Goal: Task Accomplishment & Management: Manage account settings

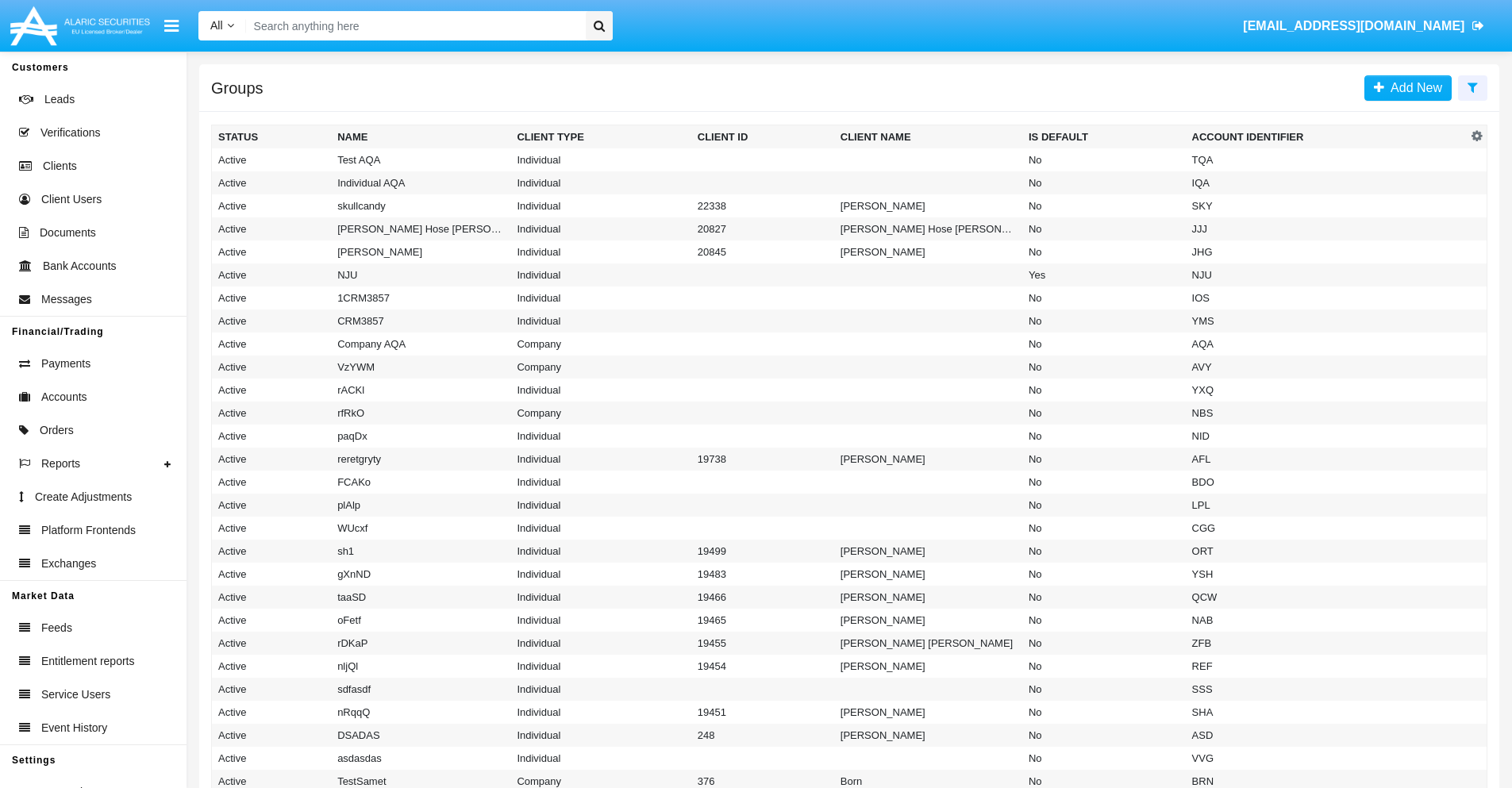
click at [1473, 86] on icon at bounding box center [1473, 87] width 10 height 13
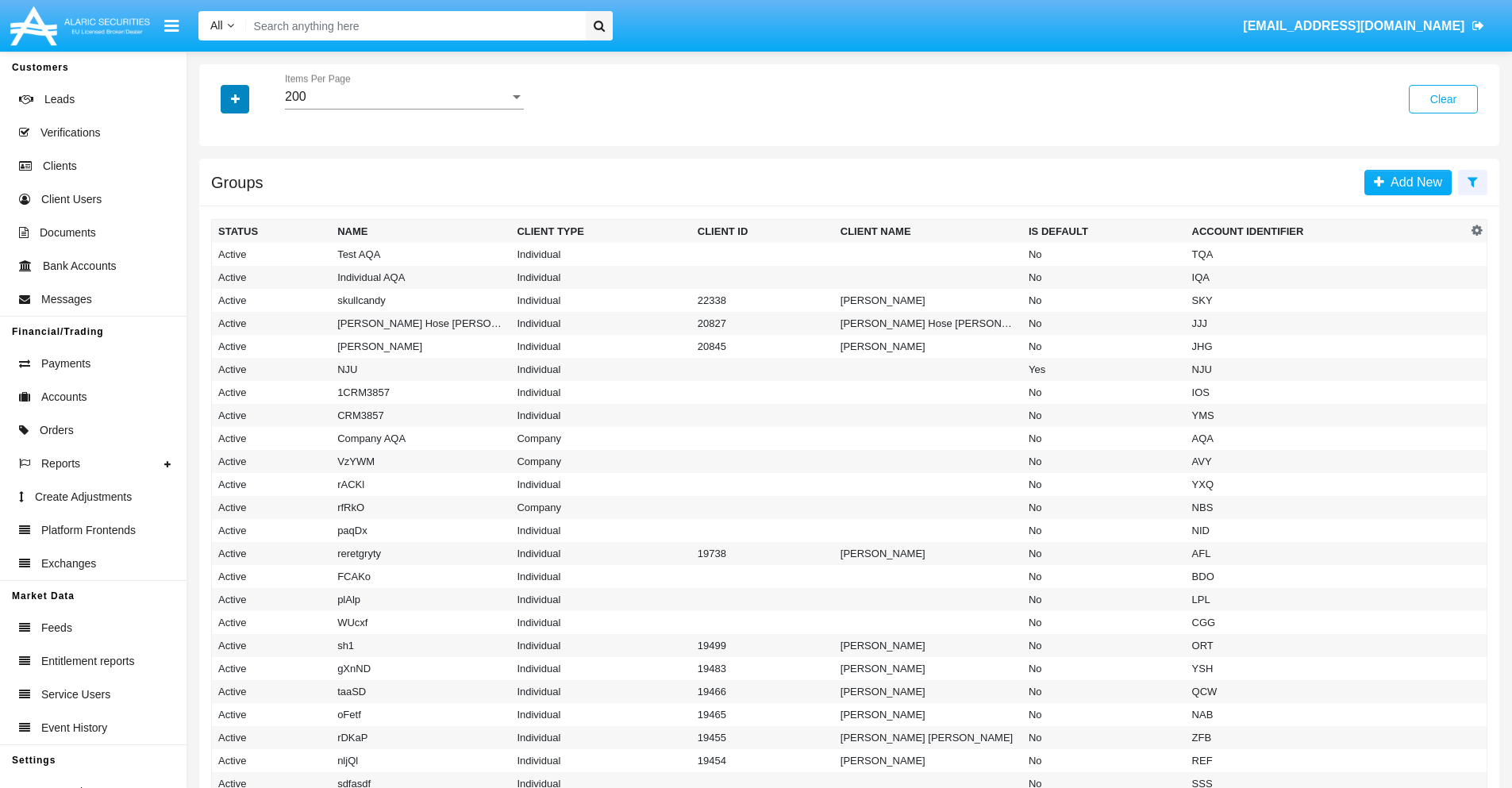
click at [235, 99] on icon "button" at bounding box center [235, 100] width 8 height 11
click at [279, 270] on span "Account Identifier" at bounding box center [280, 270] width 99 height 19
click at [218, 276] on input "Account Identifier" at bounding box center [217, 276] width 1 height 1
checkbox input "true"
click at [235, 99] on icon "button" at bounding box center [235, 100] width 8 height 11
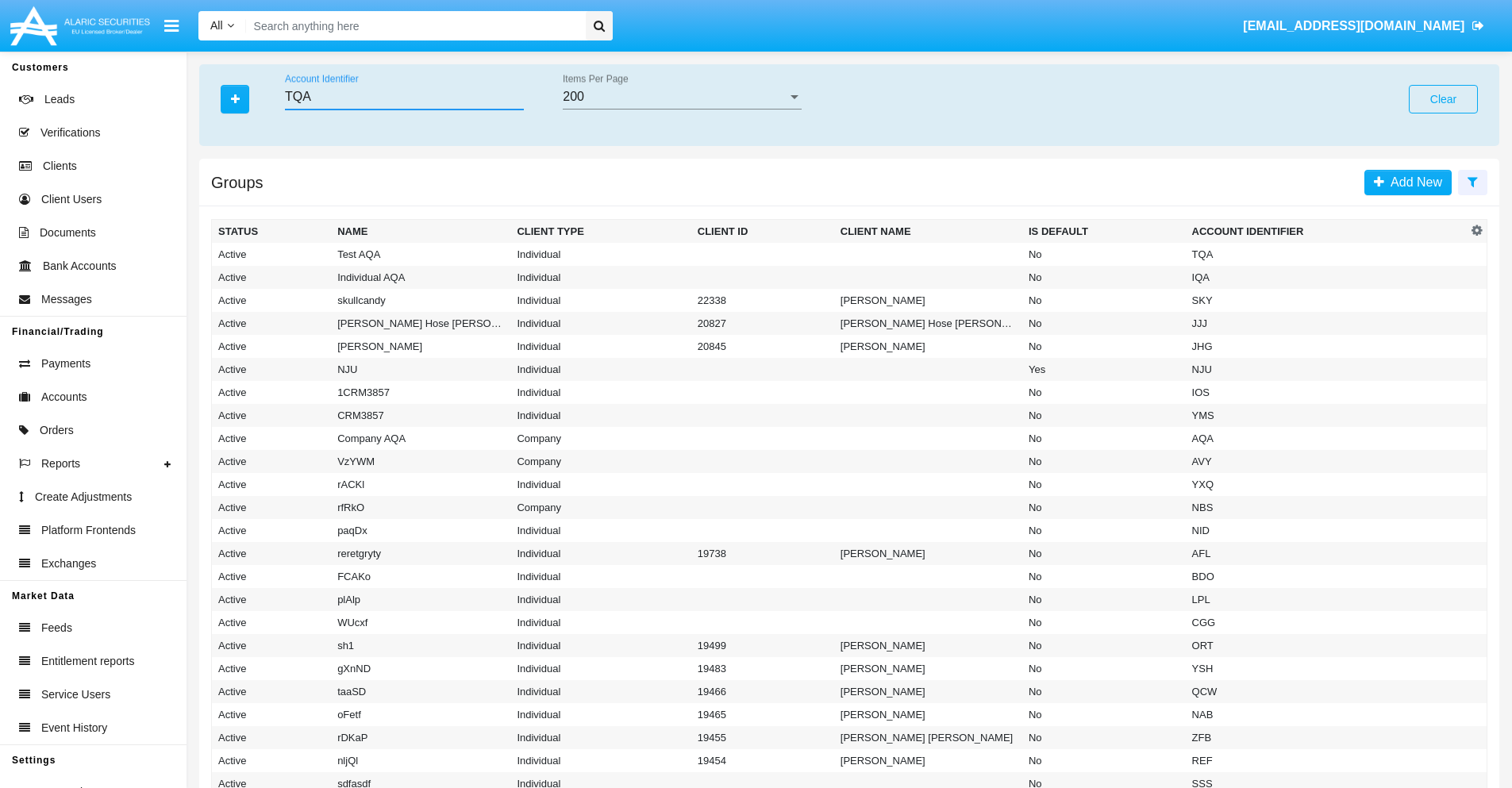
click at [404, 97] on input "TQA" at bounding box center [404, 96] width 239 height 14
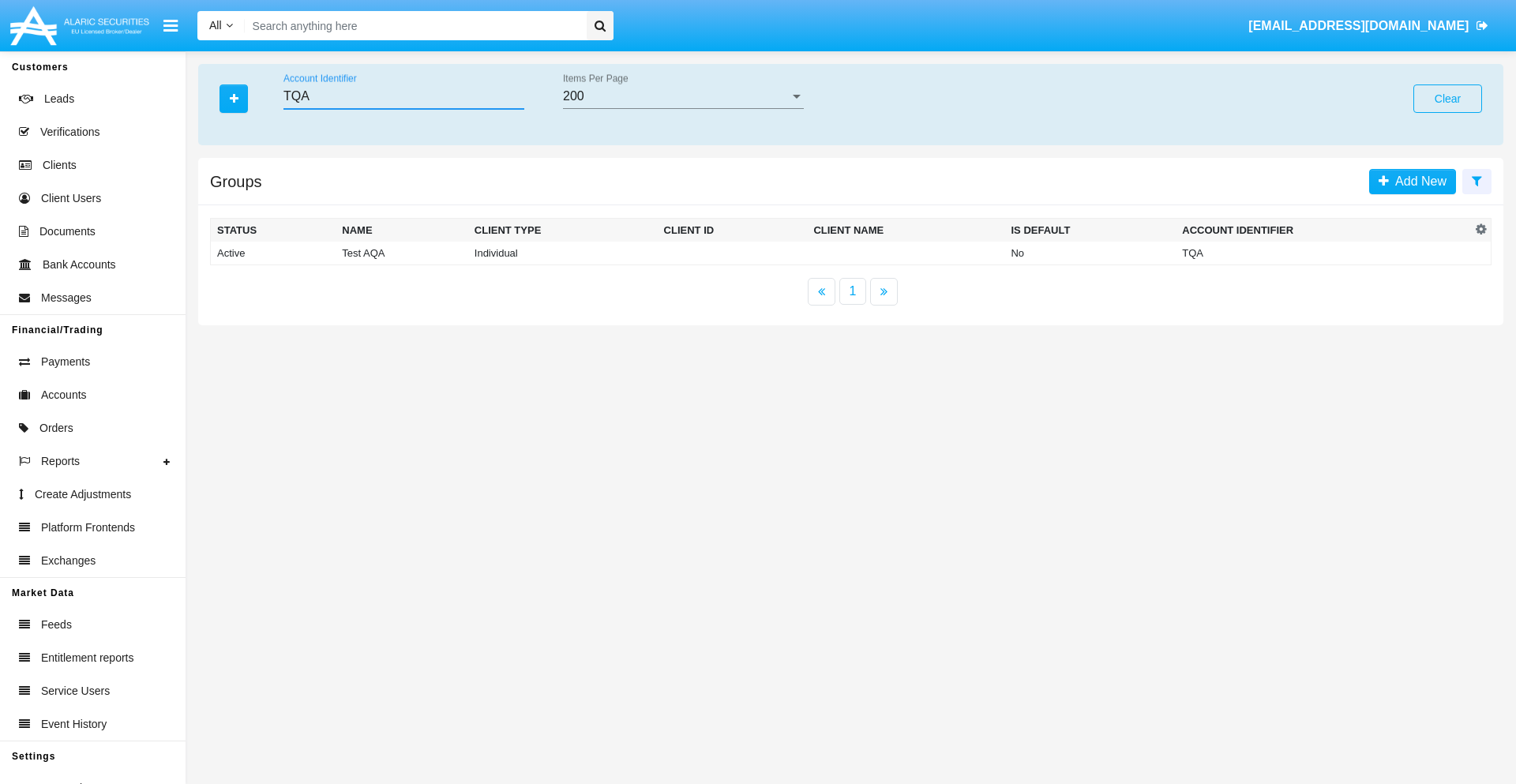
type input "TQA"
click at [1323, 252] on td "TQA" at bounding box center [1323, 252] width 295 height 23
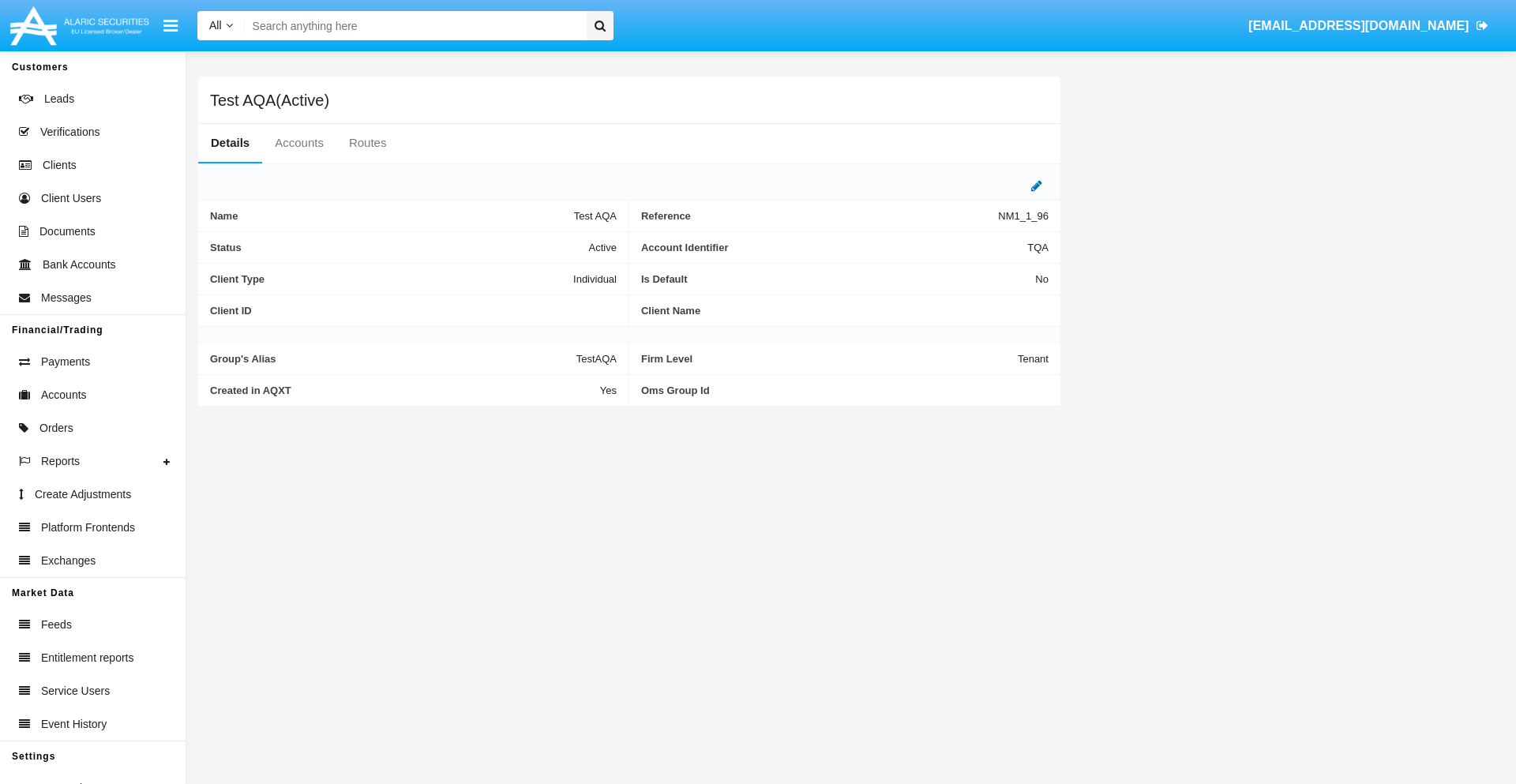
click at [1037, 185] on icon at bounding box center [1037, 186] width 11 height 13
click at [545, 243] on div "Active" at bounding box center [538, 243] width 128 height 13
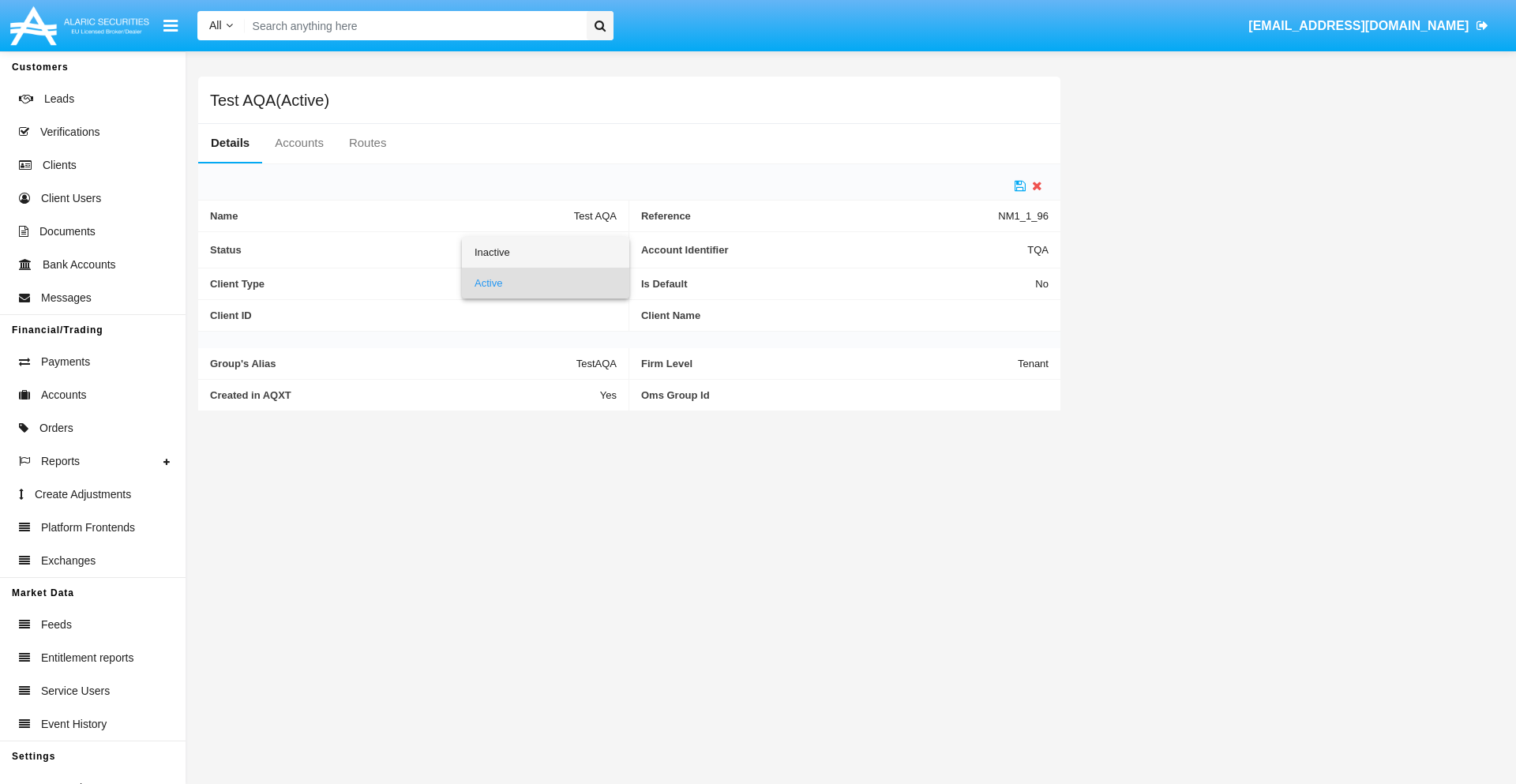
click at [545, 251] on span "Inactive" at bounding box center [546, 251] width 142 height 31
click at [1020, 185] on icon at bounding box center [1020, 186] width 11 height 13
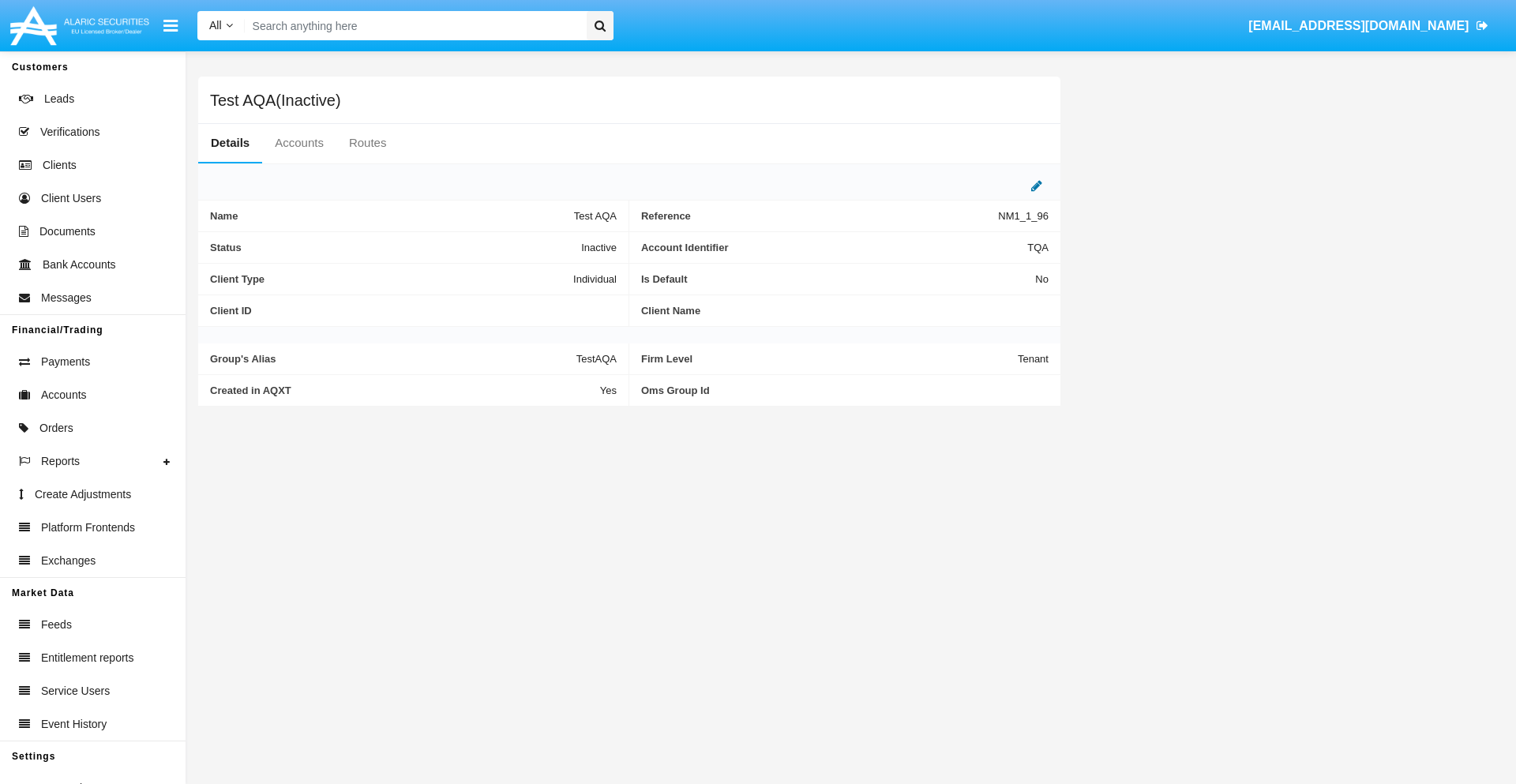
click at [1037, 185] on icon at bounding box center [1037, 186] width 11 height 13
click at [545, 243] on div "Inactive" at bounding box center [538, 243] width 128 height 13
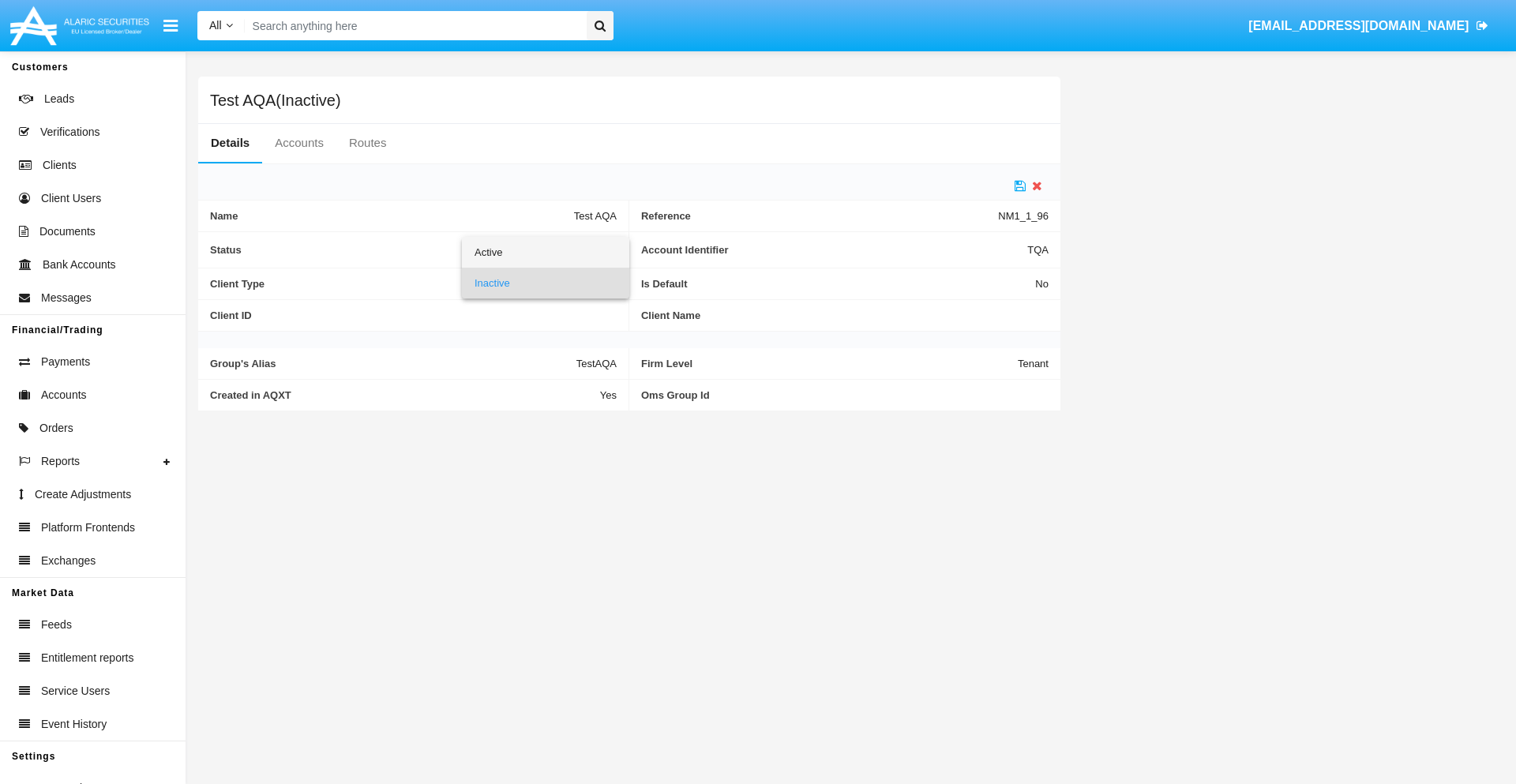
click at [545, 251] on span "Active" at bounding box center [546, 251] width 142 height 31
click at [1020, 185] on icon at bounding box center [1020, 186] width 11 height 13
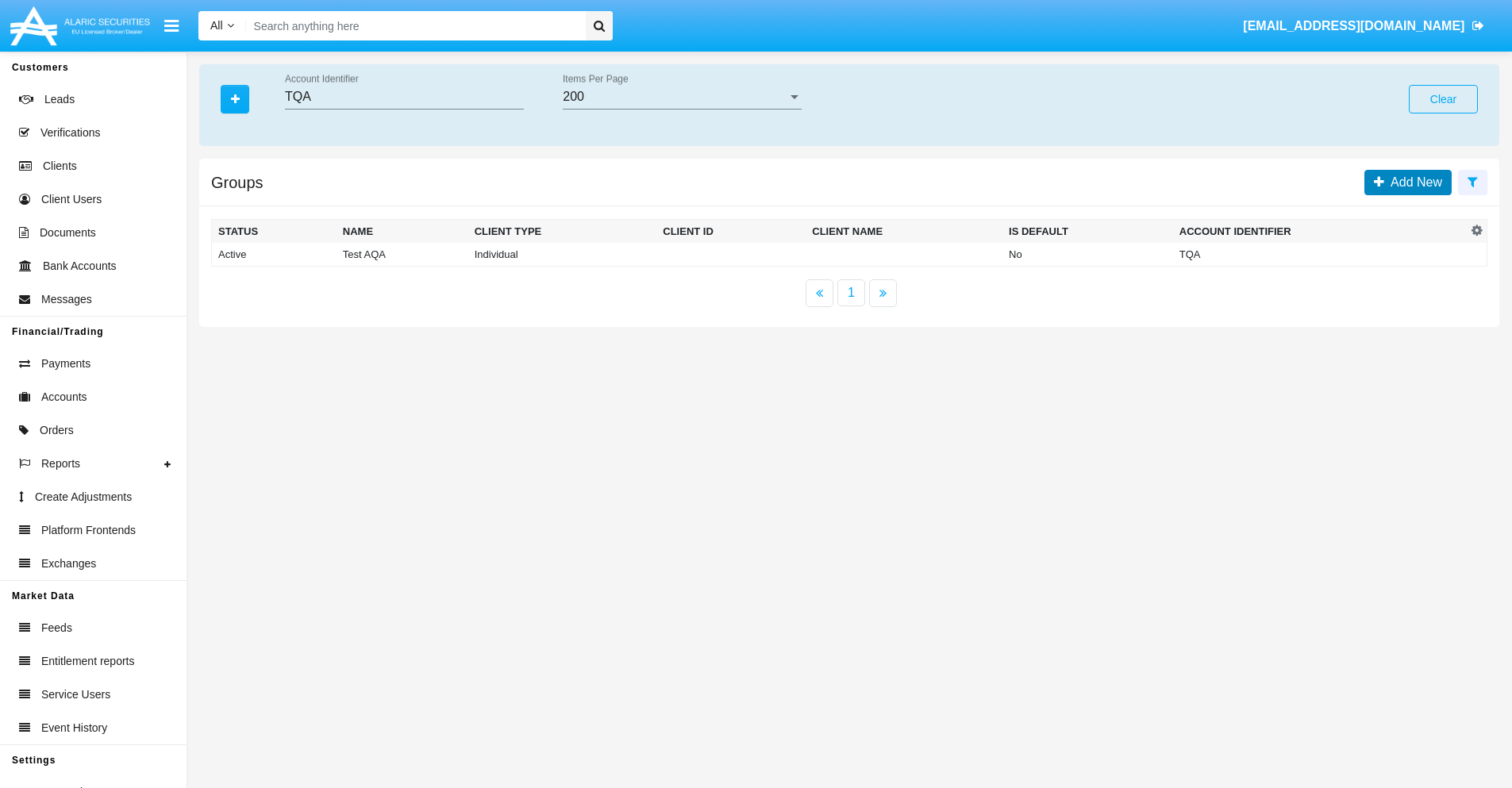
click at [1412, 181] on span "Add New" at bounding box center [1413, 182] width 58 height 13
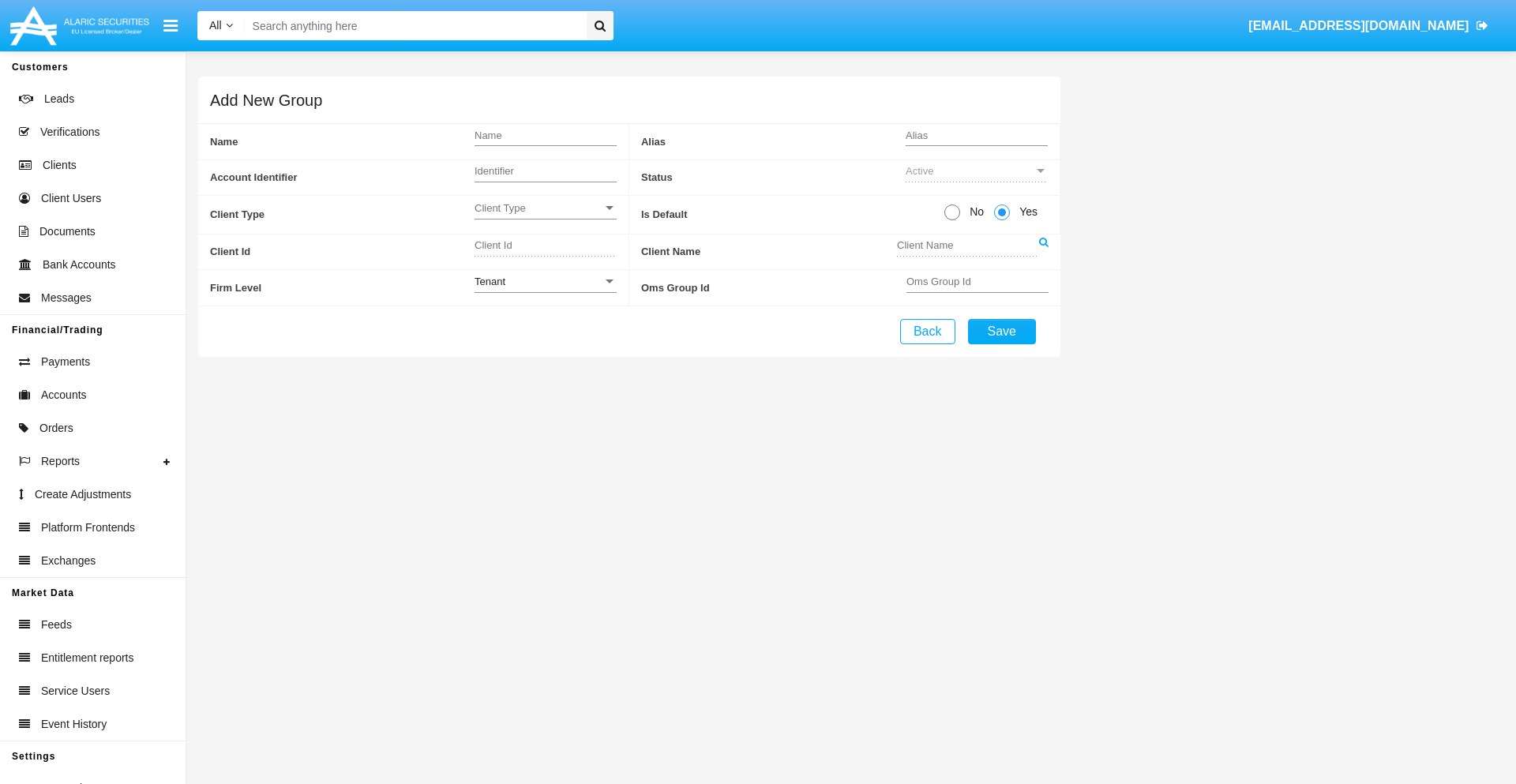
click at [545, 207] on span "Client Type" at bounding box center [538, 207] width 128 height 13
click at [973, 211] on span "No" at bounding box center [974, 212] width 28 height 17
click at [952, 221] on input "No" at bounding box center [951, 221] width 1 height 1
radio input "true"
click at [545, 281] on div "Tenant" at bounding box center [538, 281] width 128 height 13
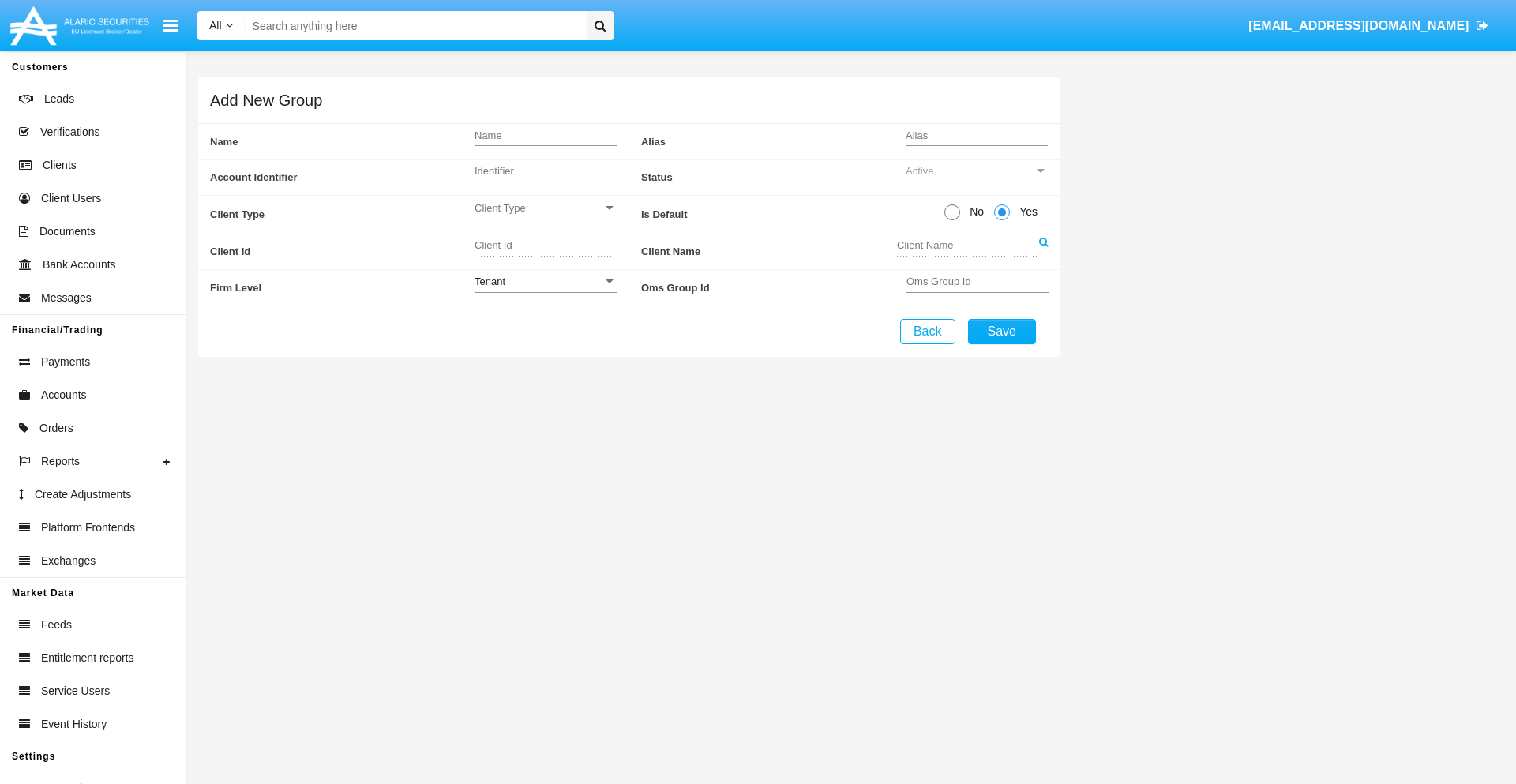
click at [973, 211] on span "No" at bounding box center [974, 212] width 28 height 17
click at [952, 221] on input "No" at bounding box center [951, 221] width 1 height 1
radio input "true"
click at [1025, 211] on span "Yes" at bounding box center [1025, 212] width 32 height 17
click at [1002, 221] on input "Yes" at bounding box center [1001, 221] width 1 height 1
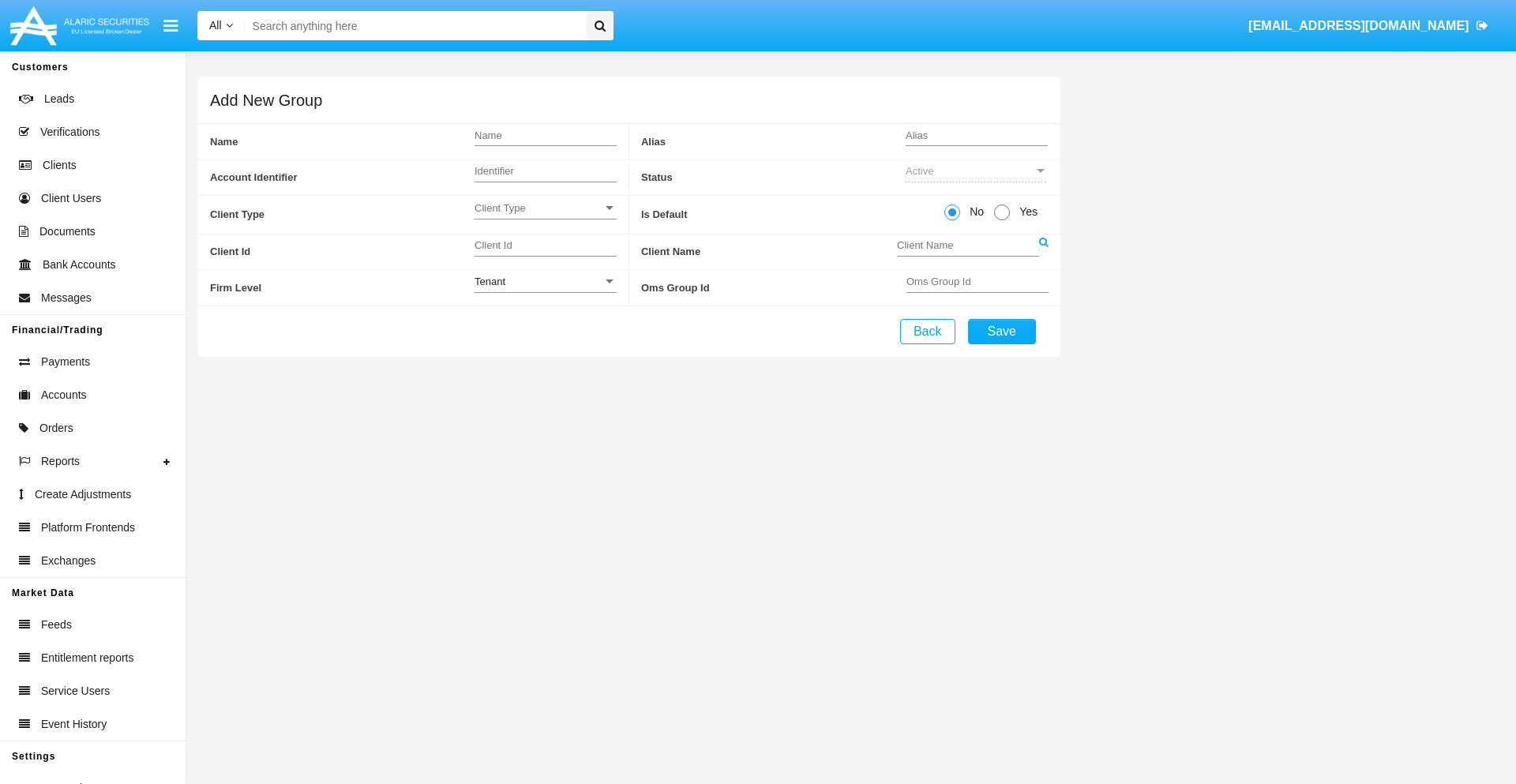
radio input "true"
click at [973, 211] on span "No" at bounding box center [974, 212] width 28 height 17
click at [952, 221] on input "No" at bounding box center [951, 221] width 1 height 1
radio input "true"
click at [545, 207] on span "Client Type" at bounding box center [538, 207] width 128 height 13
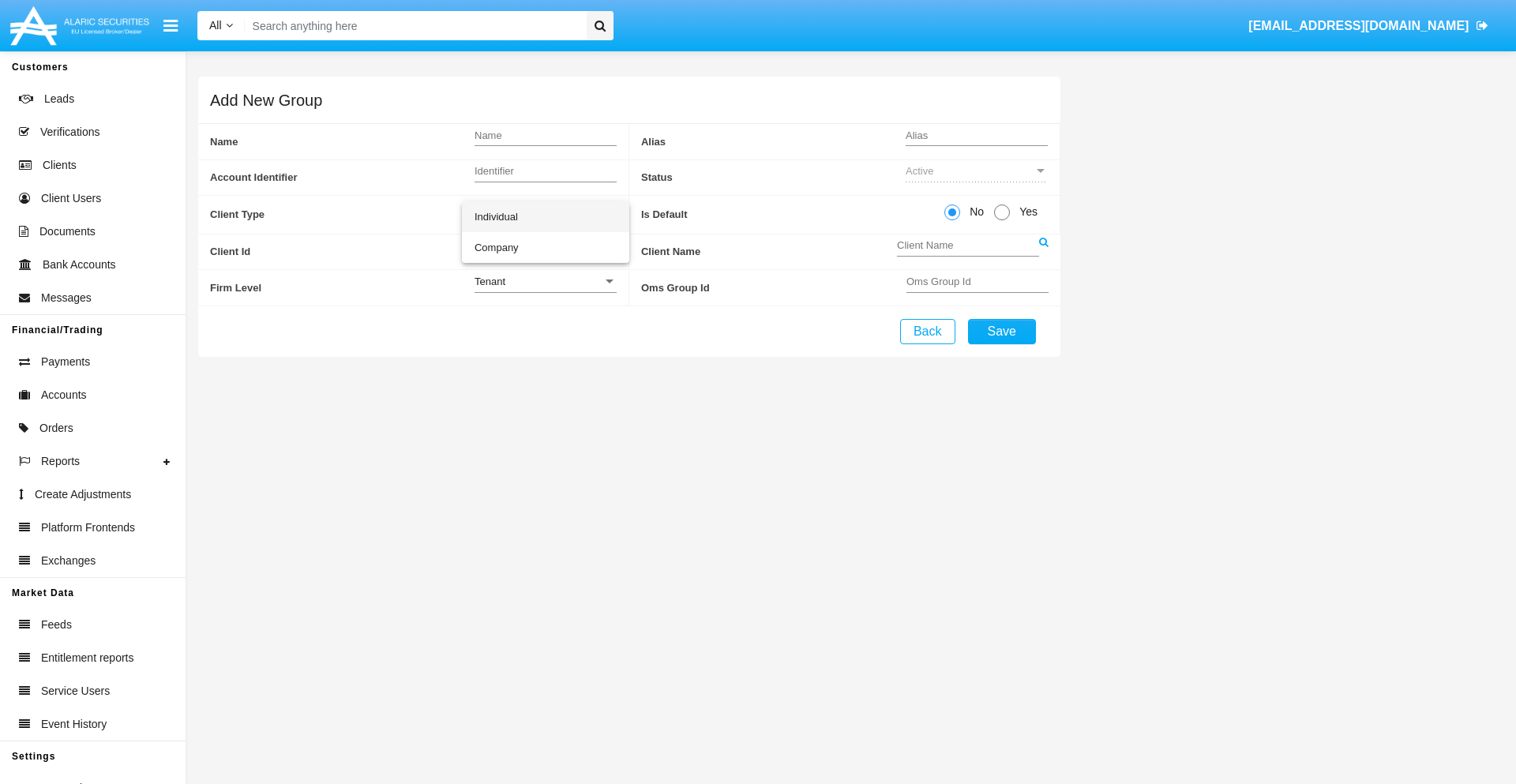
click at [545, 216] on span "Individual" at bounding box center [546, 216] width 142 height 31
click at [1043, 251] on link at bounding box center [1044, 252] width 9 height 36
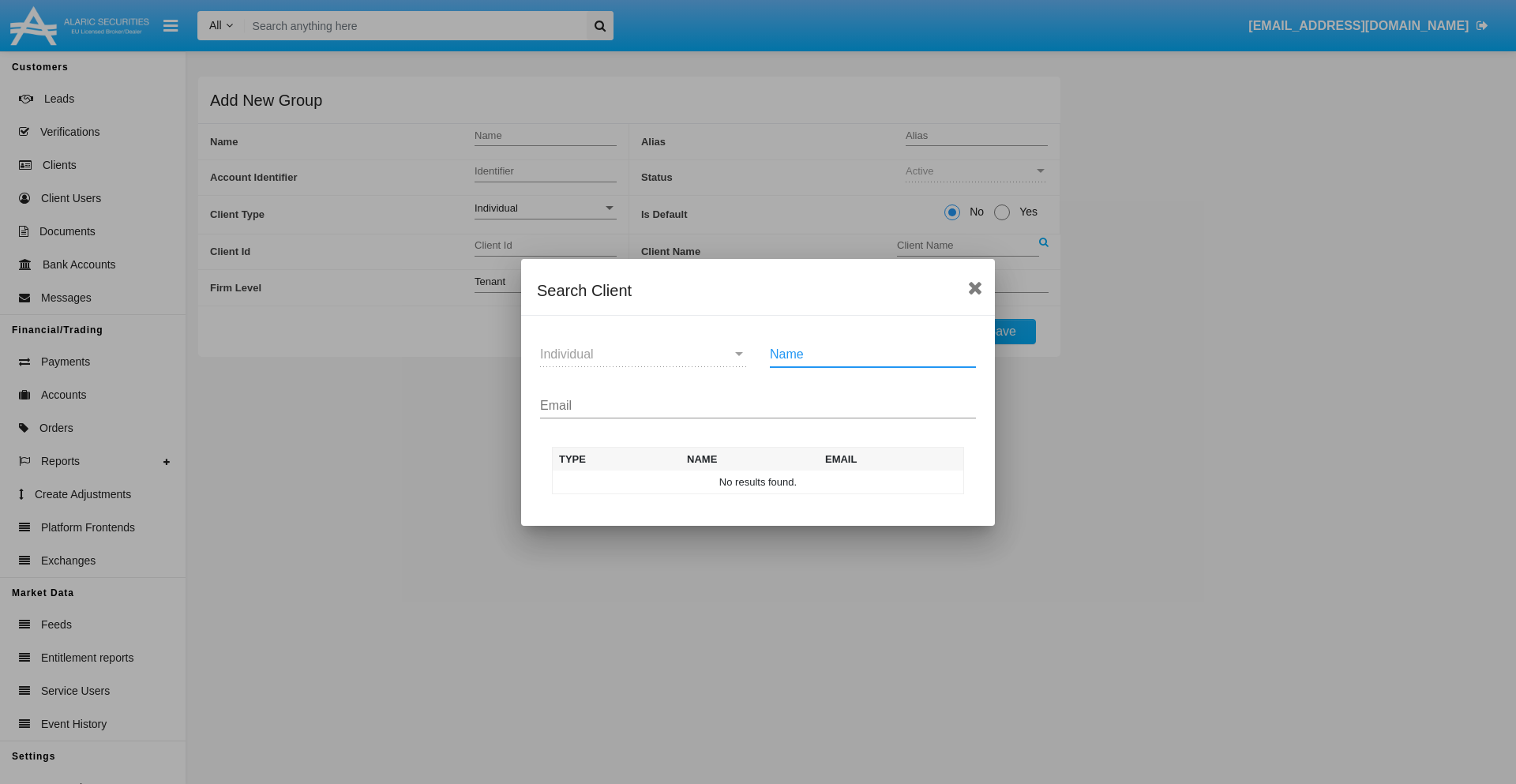
click at [758, 405] on input "Email" at bounding box center [758, 406] width 436 height 14
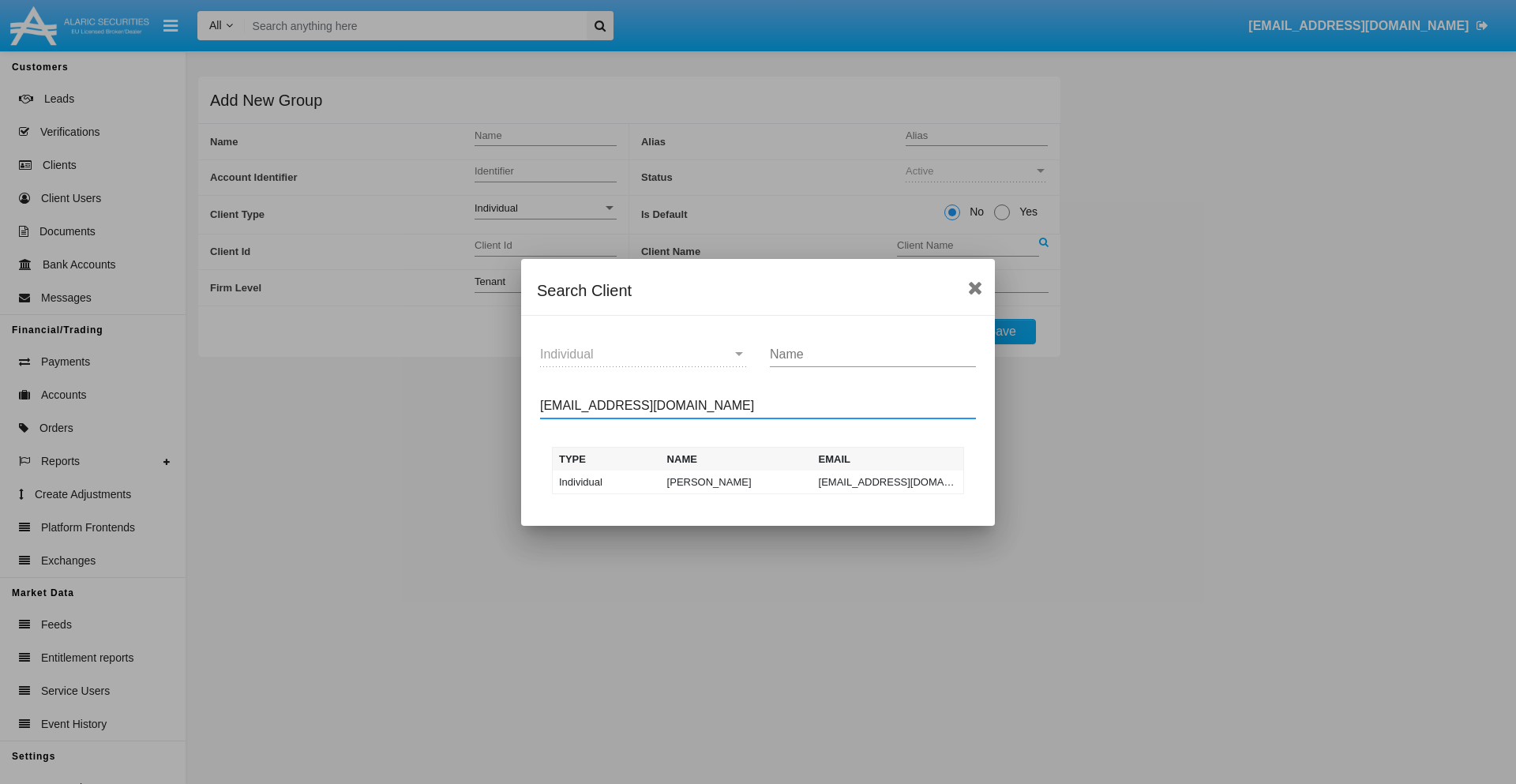
type input "test-user-owl@aqa.com"
